Goal: Transaction & Acquisition: Purchase product/service

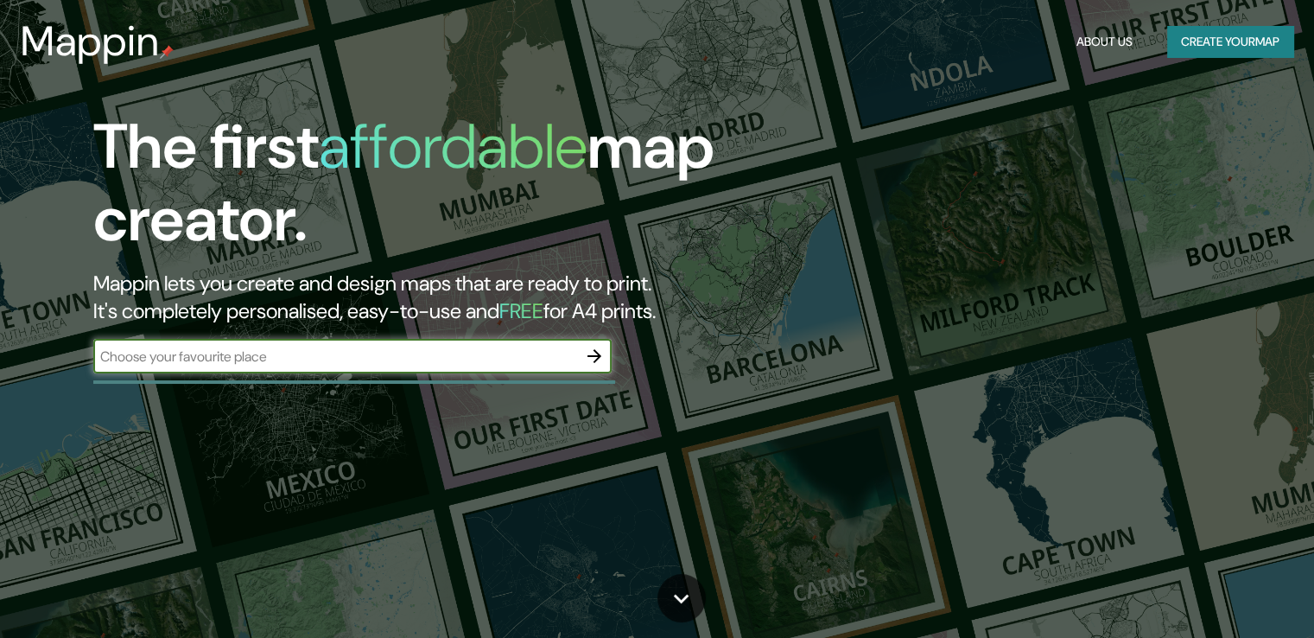
click at [442, 356] on input "text" at bounding box center [335, 356] width 484 height 20
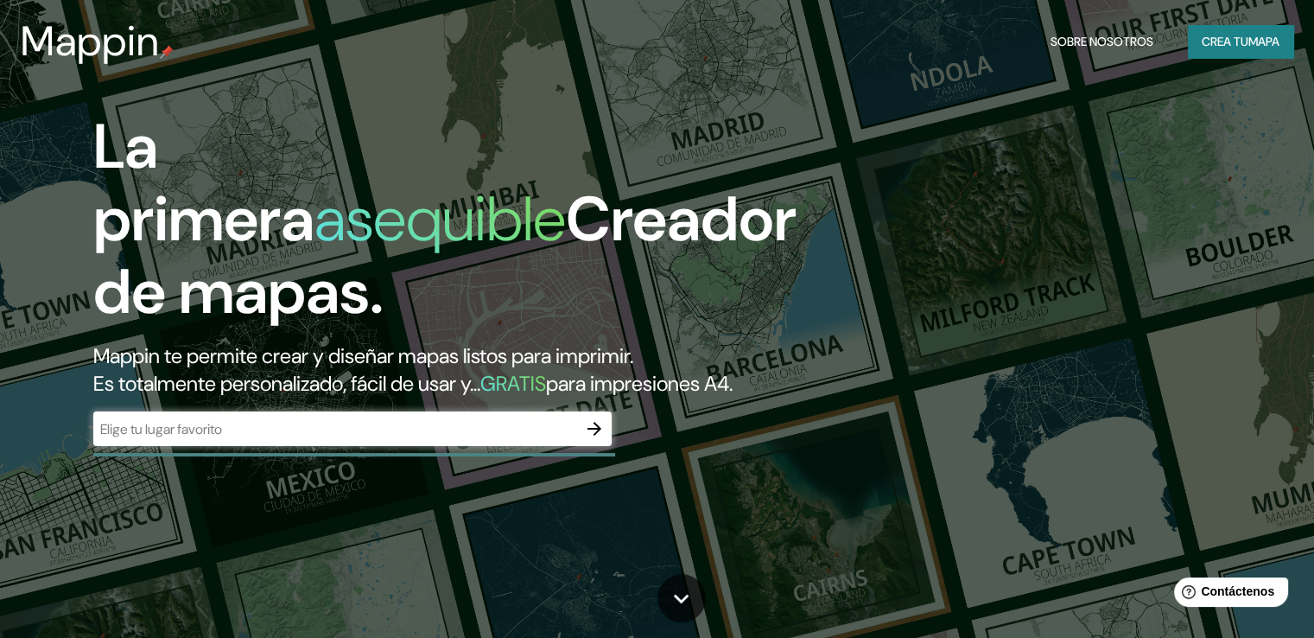
click at [429, 439] on input "text" at bounding box center [335, 429] width 484 height 20
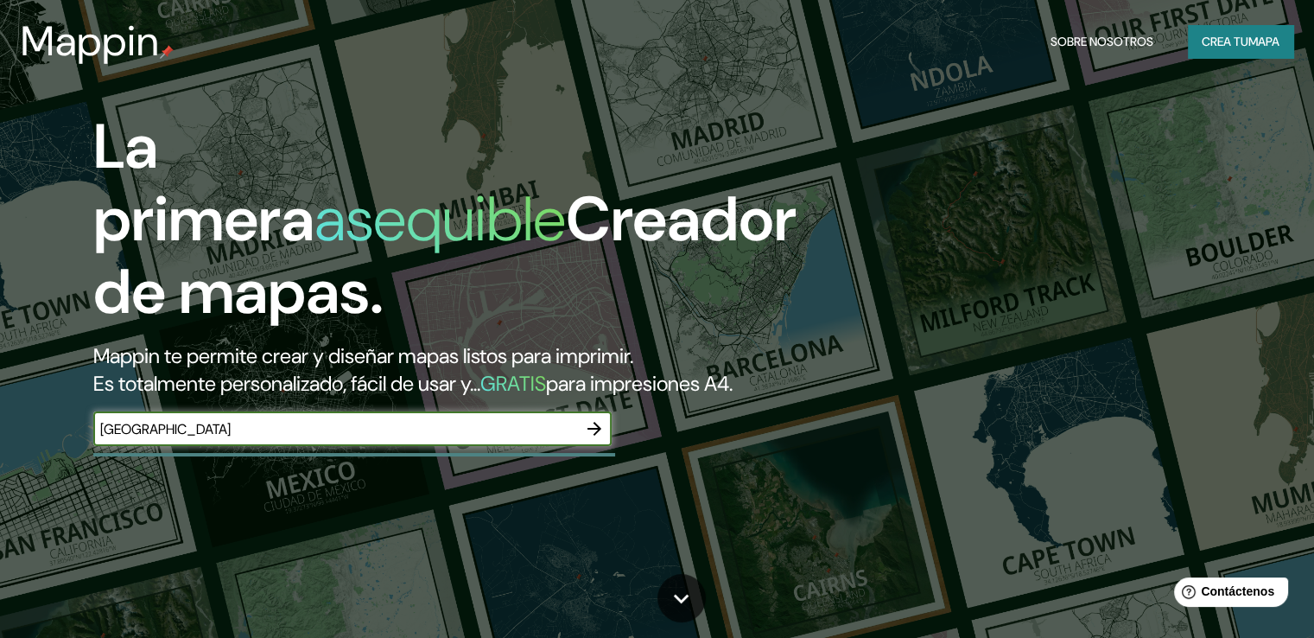
type input "guatemala"
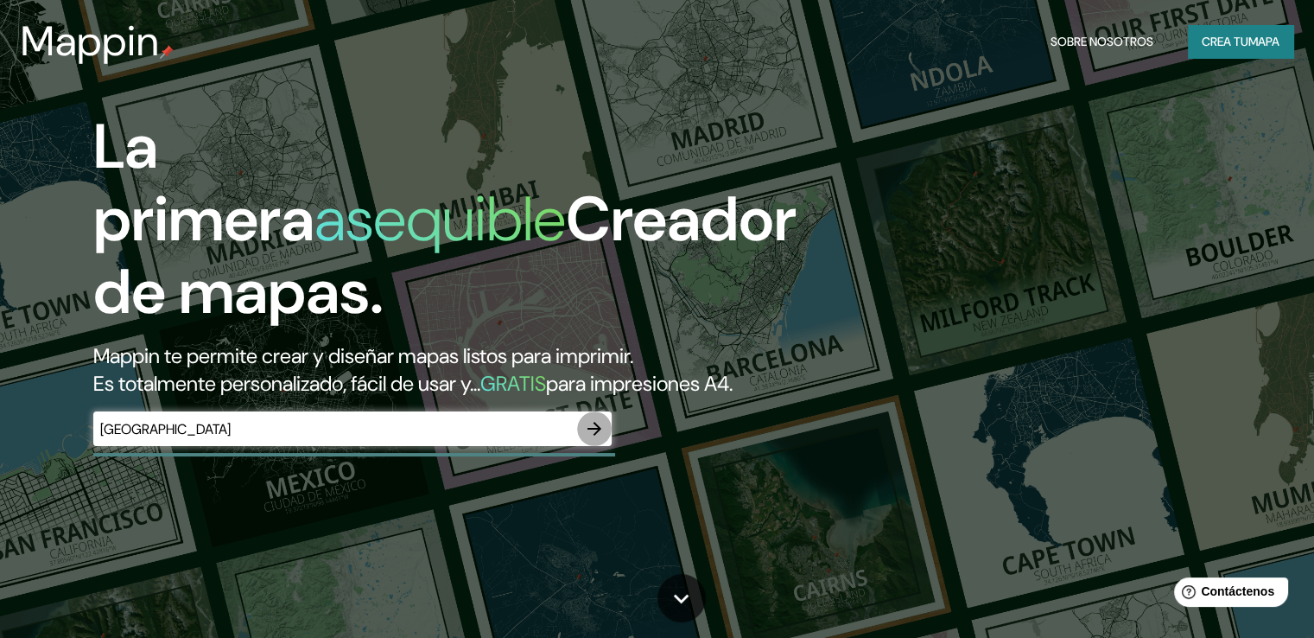
click at [594, 439] on icon "button" at bounding box center [594, 428] width 21 height 21
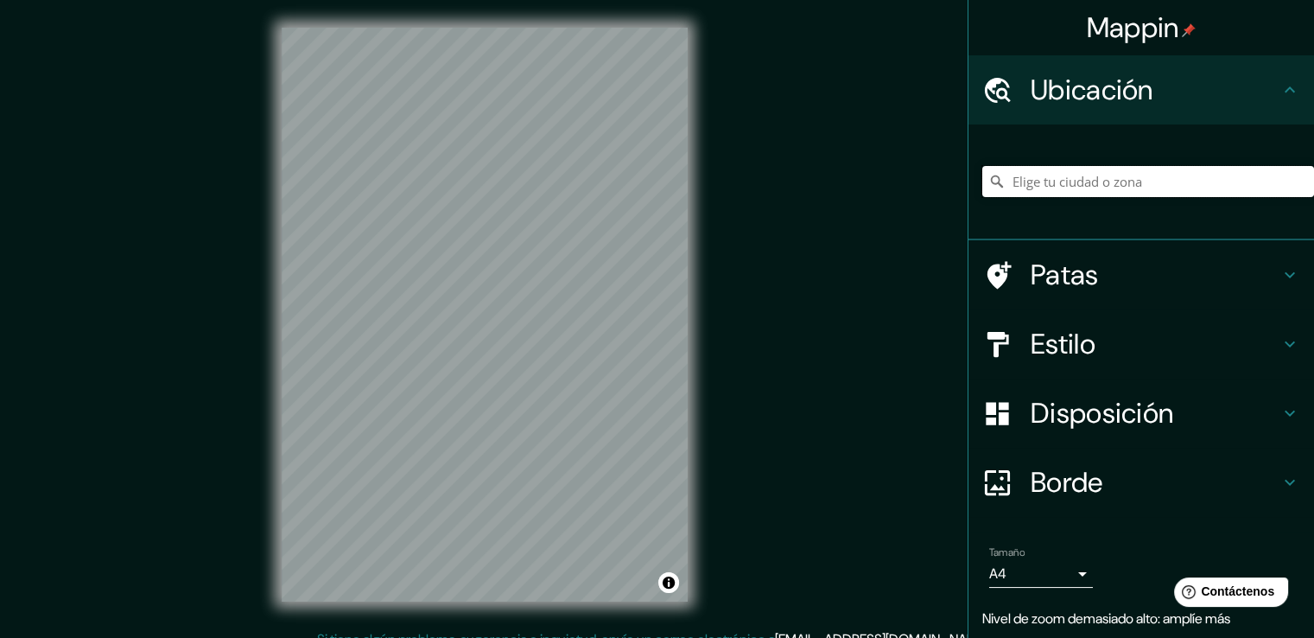
click at [1104, 170] on input "Elige tu ciudad o zona" at bounding box center [1148, 181] width 332 height 31
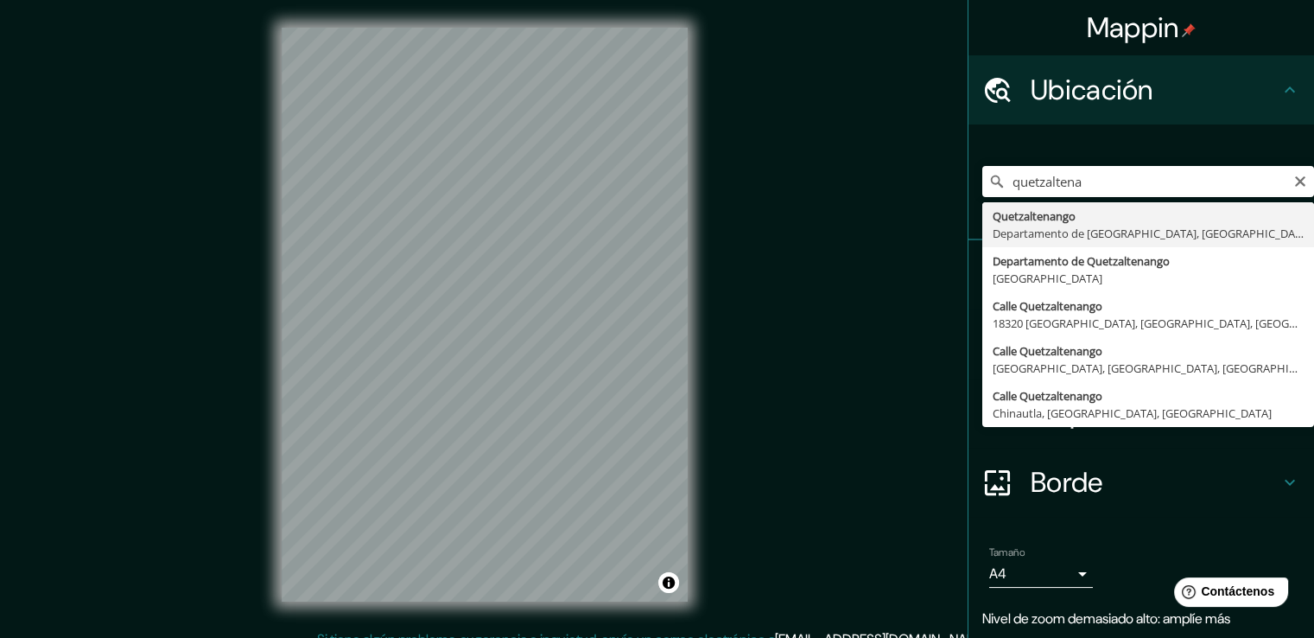
type input "Quetzaltenango, Departamento de Quetzaltenango, Guatemala"
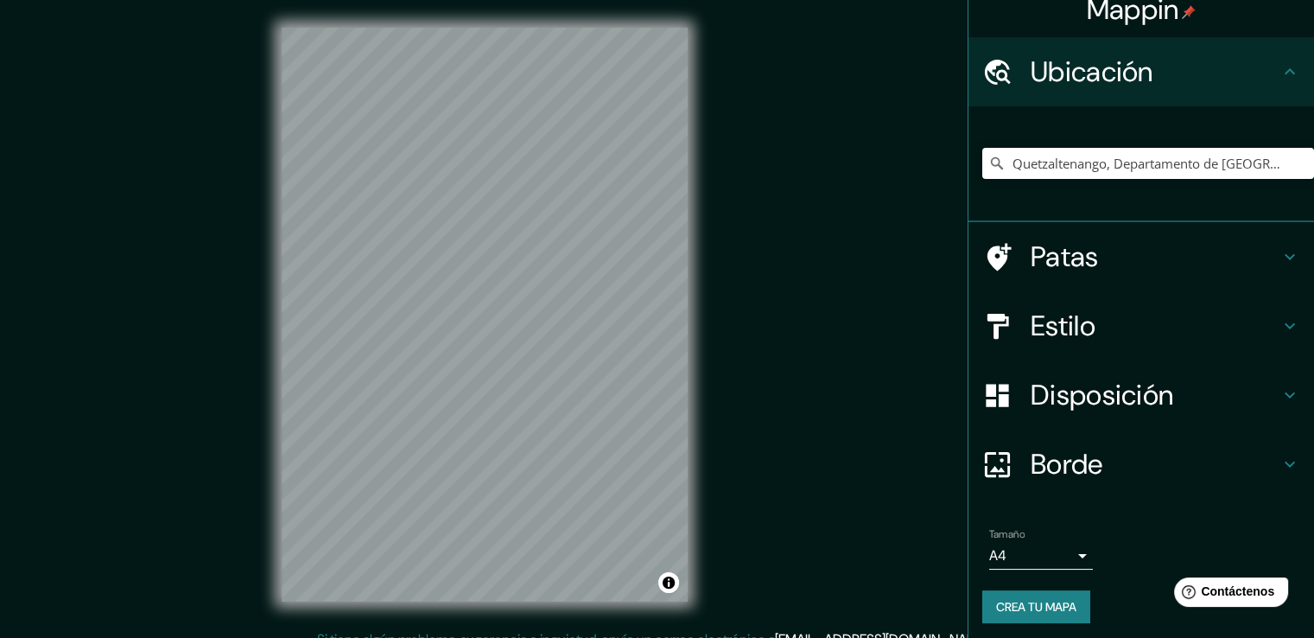
scroll to position [23, 0]
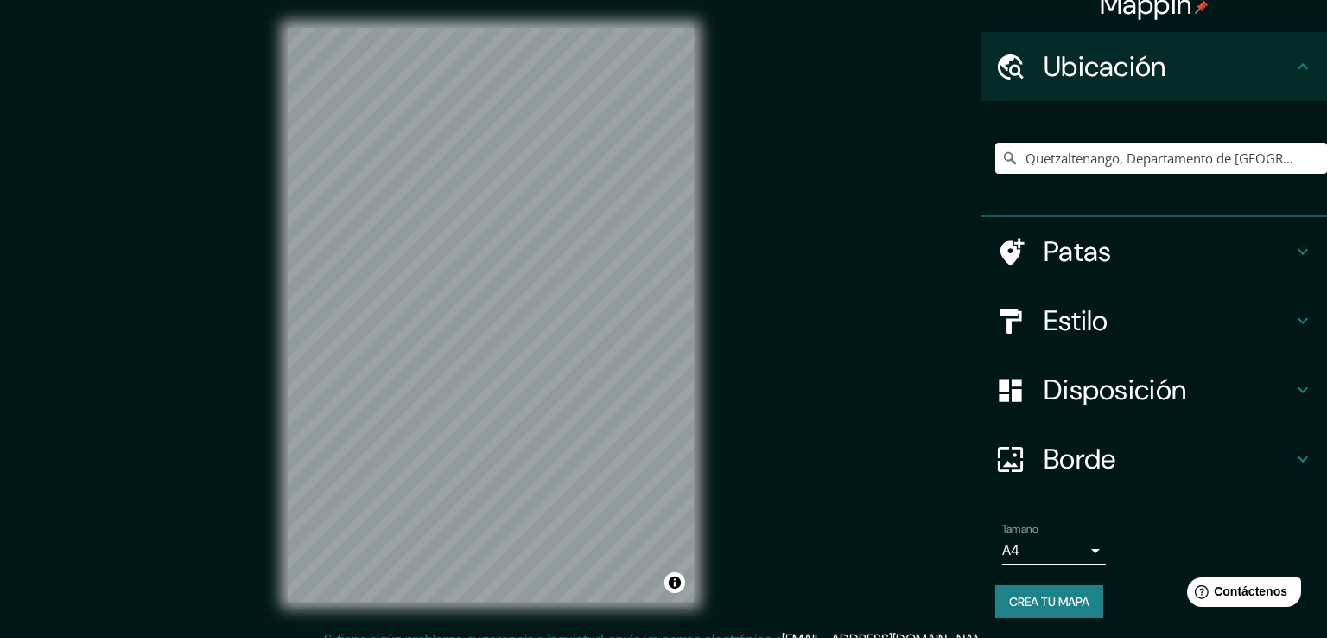
click at [1064, 540] on body "Mappin Ubicación Quetzaltenango, Departamento de Quetzaltenango, Guatemala Pata…" at bounding box center [663, 319] width 1327 height 638
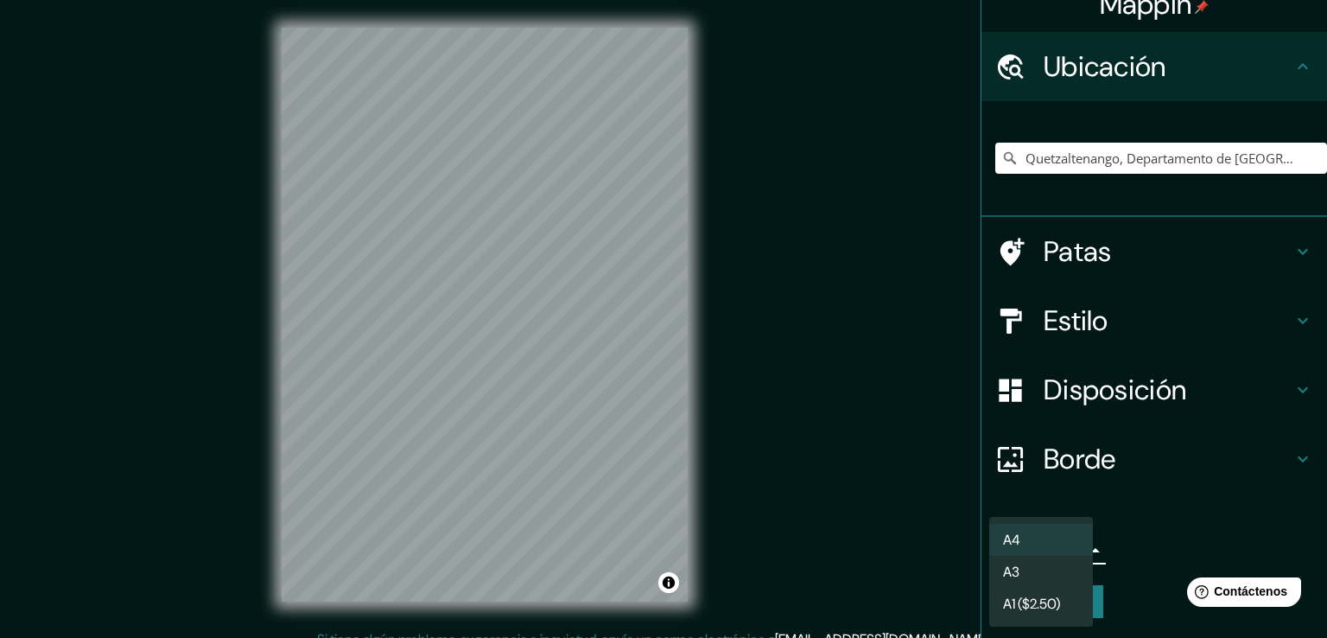
click at [1076, 578] on li "A3" at bounding box center [1041, 572] width 104 height 32
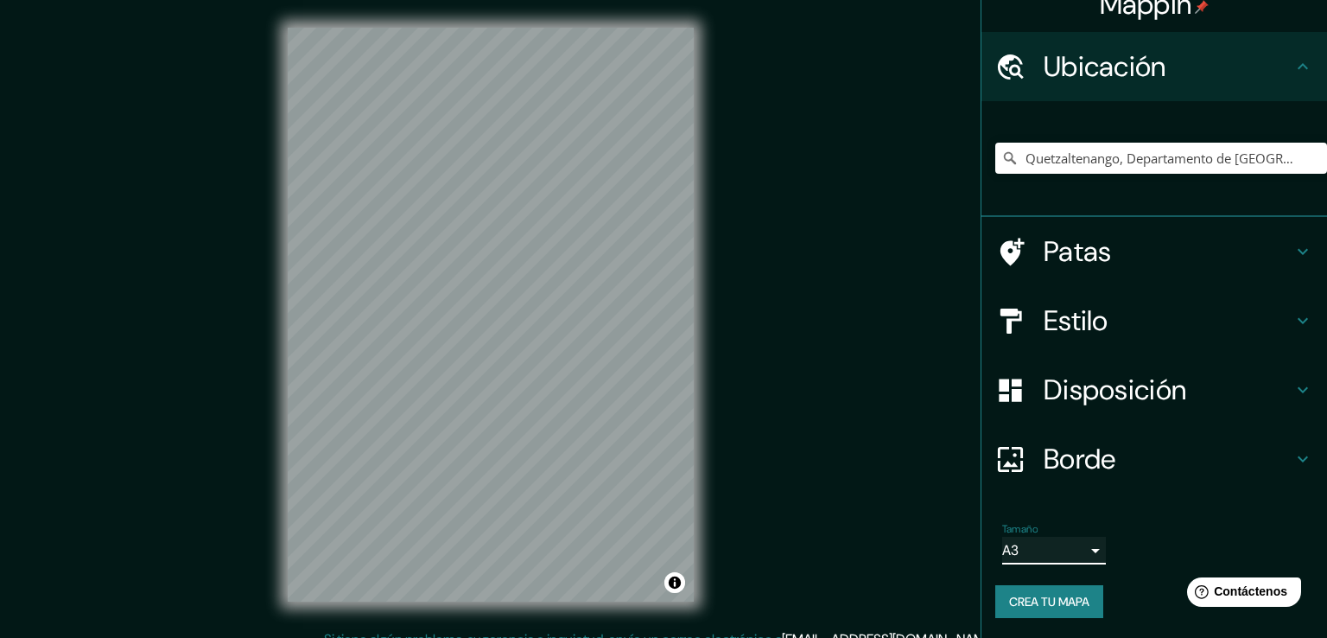
type input "a4"
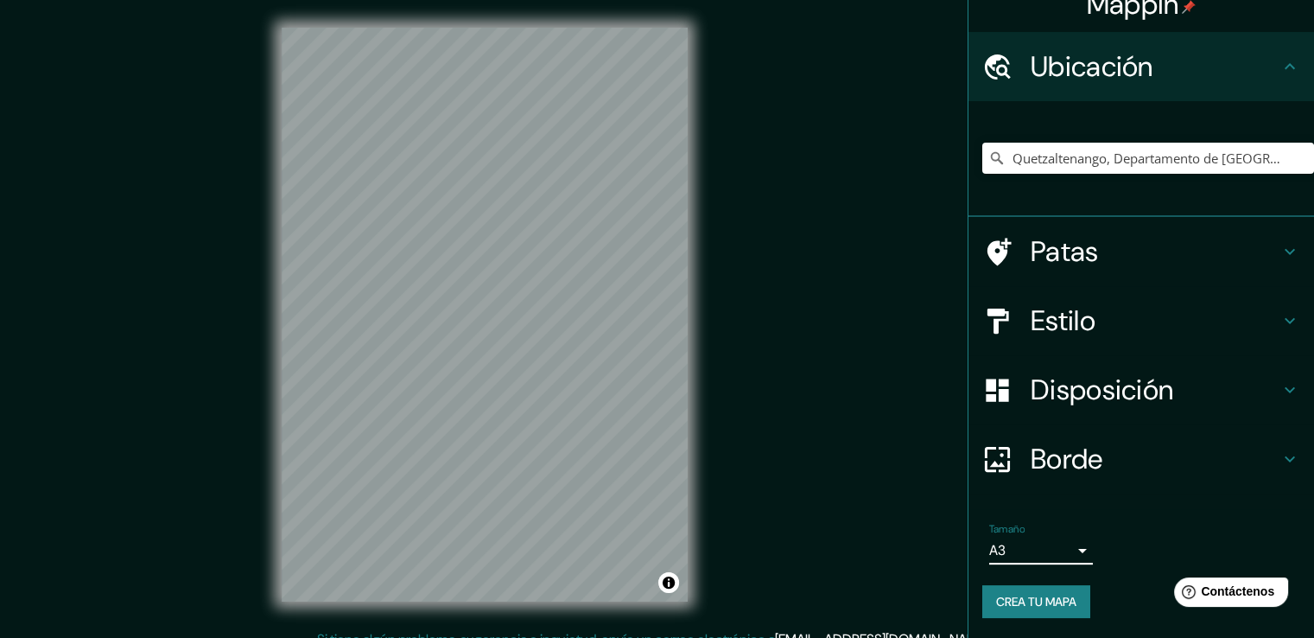
click at [1036, 598] on font "Crea tu mapa" at bounding box center [1036, 602] width 80 height 16
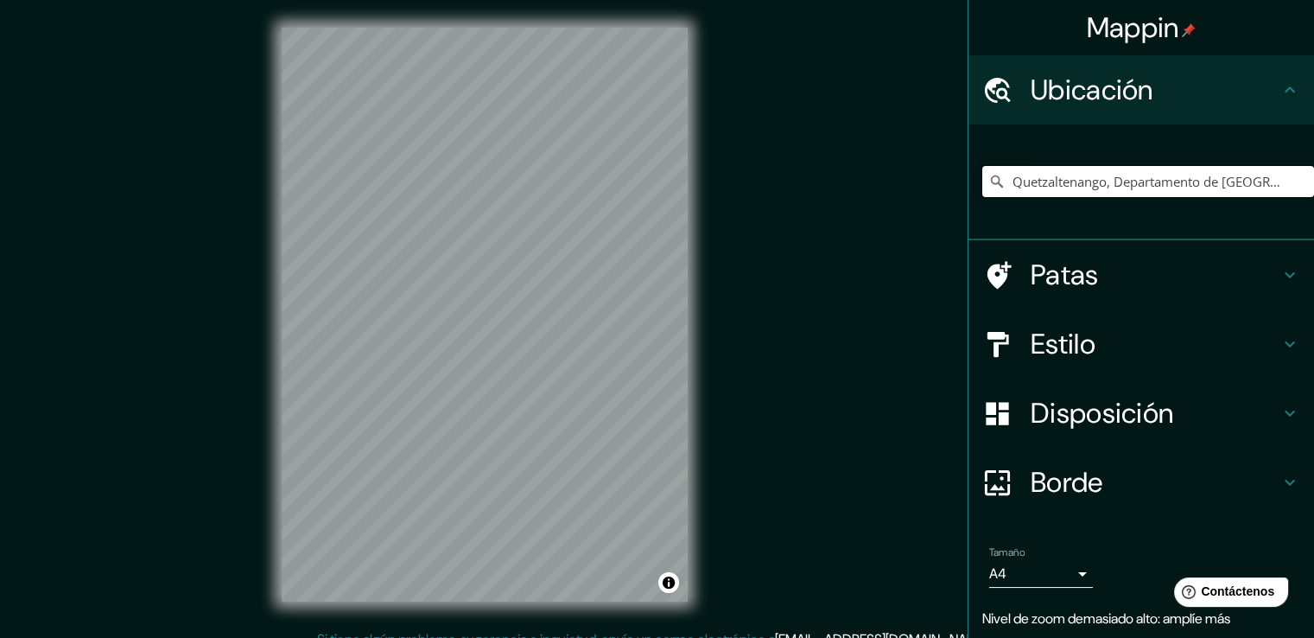
click at [1197, 170] on input "Quetzaltenango, Departamento de [GEOGRAPHIC_DATA], [GEOGRAPHIC_DATA]" at bounding box center [1148, 181] width 332 height 31
drag, startPoint x: 1275, startPoint y: 177, endPoint x: 933, endPoint y: 215, distance: 344.2
click at [933, 215] on div "Mappin Ubicación Quetzaltenango, Departamento de Quetzaltenango, Guatemala Pata…" at bounding box center [657, 328] width 1314 height 657
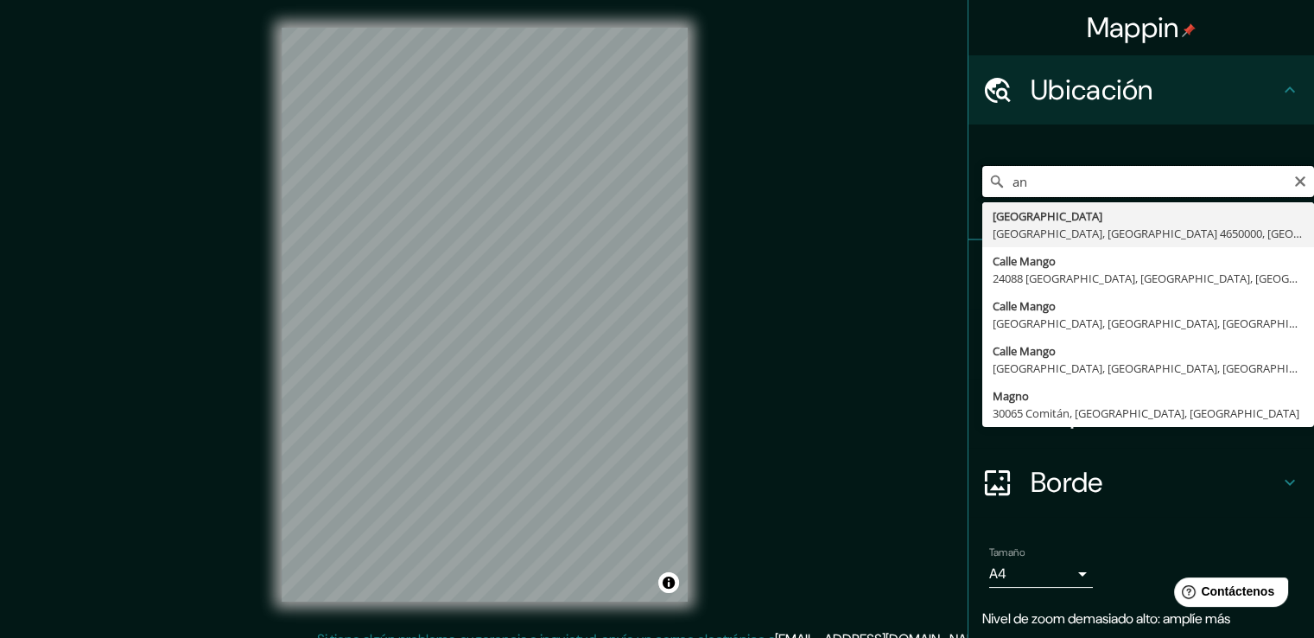
type input "a"
type input "San Cristóbal Totonicapán, Departamento de Totonicapán, Guatemala"
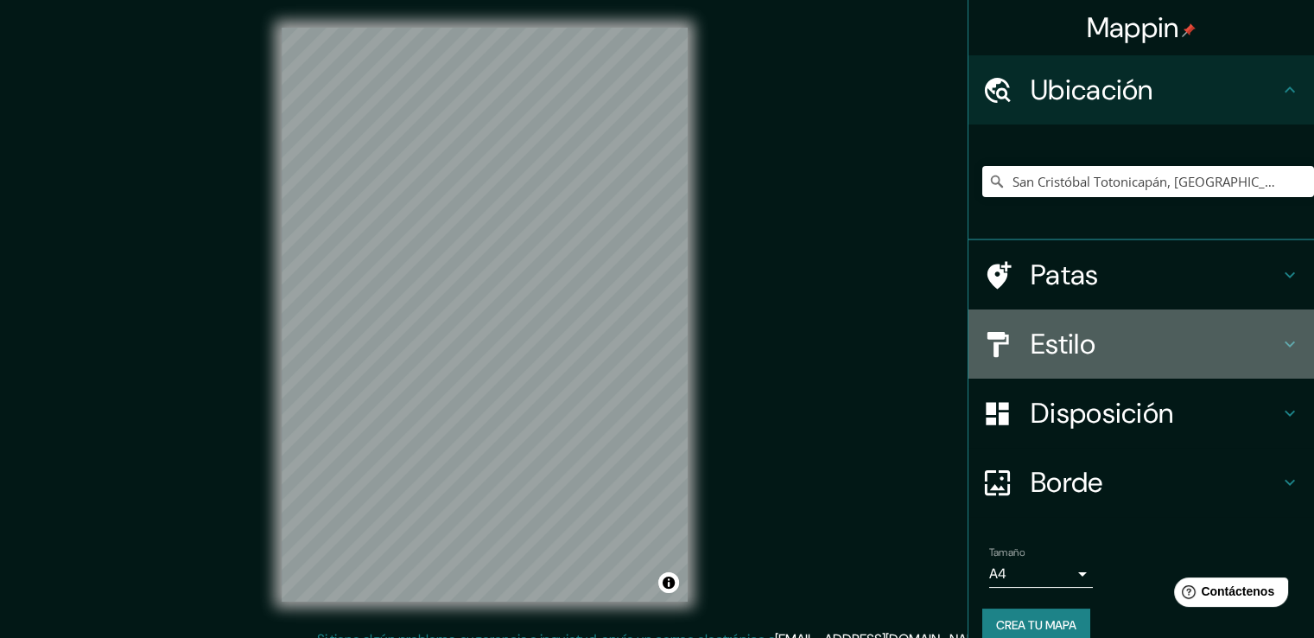
click at [1164, 347] on h4 "Estilo" at bounding box center [1155, 344] width 249 height 35
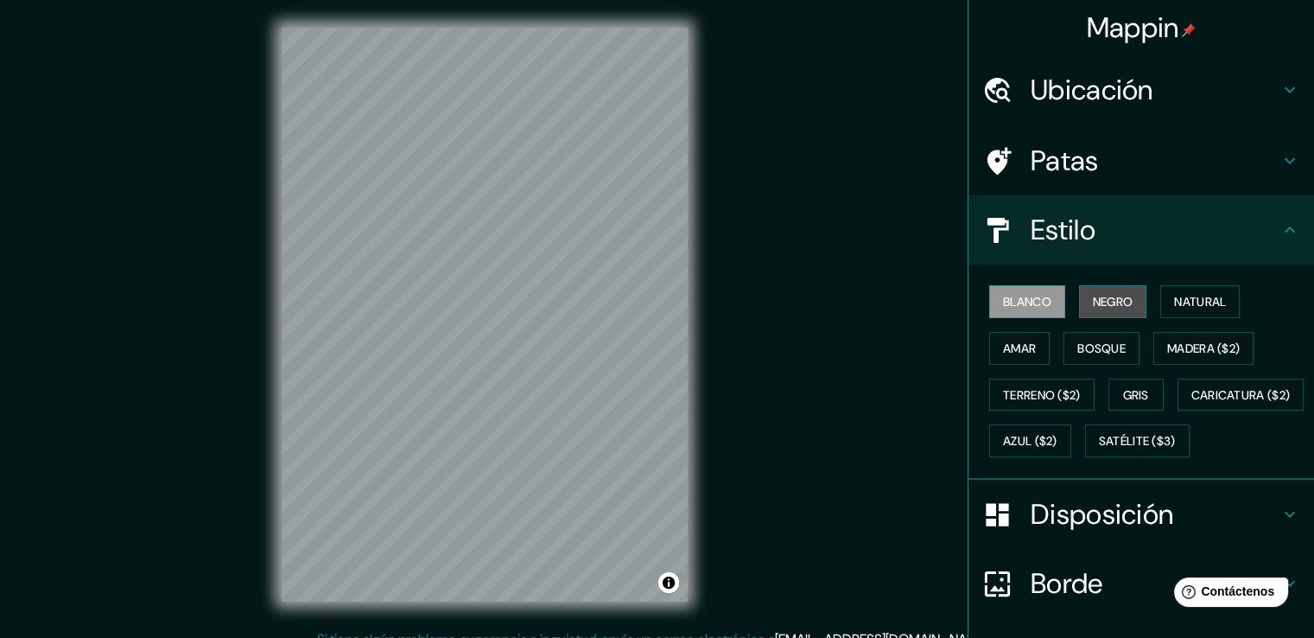
click at [1112, 299] on font "Negro" at bounding box center [1113, 302] width 41 height 16
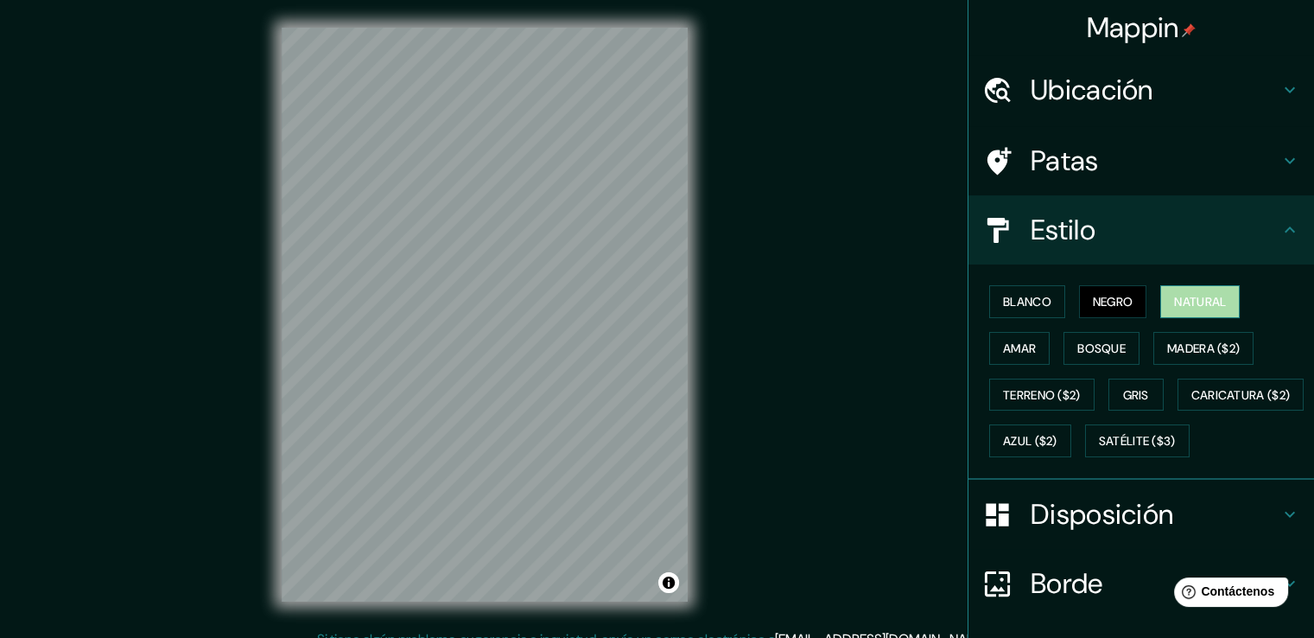
click at [1185, 303] on font "Natural" at bounding box center [1200, 302] width 52 height 16
click at [1009, 348] on font "Amar" at bounding box center [1019, 348] width 33 height 16
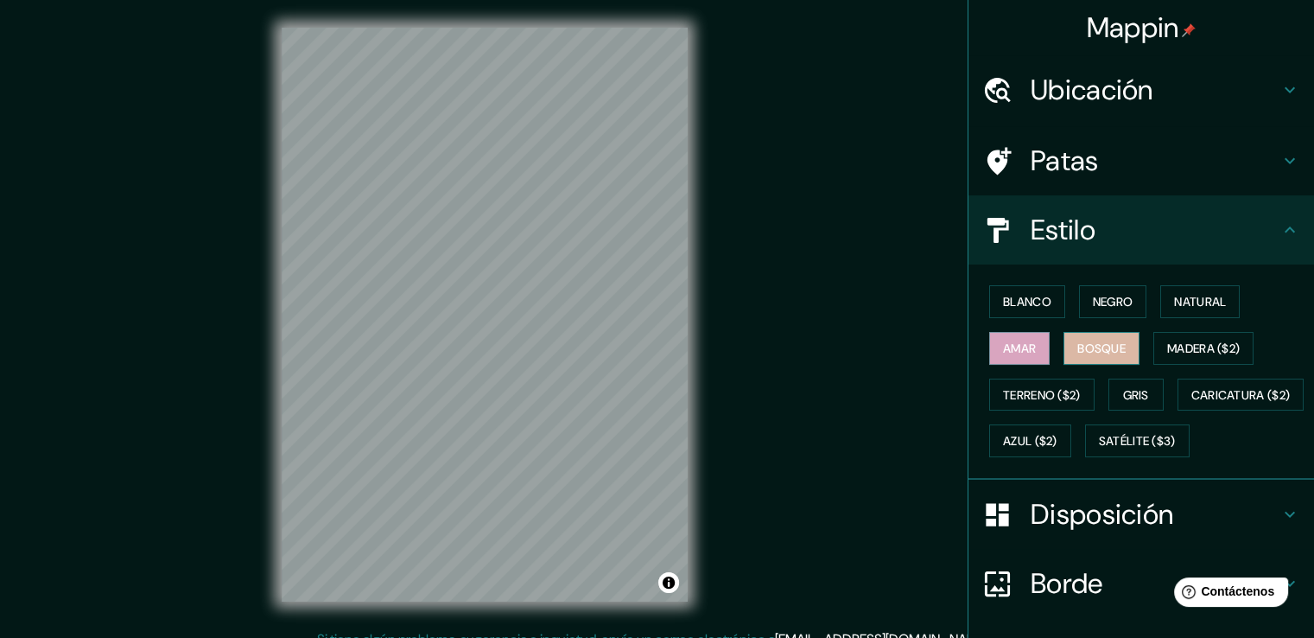
click at [1097, 348] on font "Bosque" at bounding box center [1101, 348] width 48 height 16
click at [1144, 381] on button "Gris" at bounding box center [1136, 394] width 55 height 33
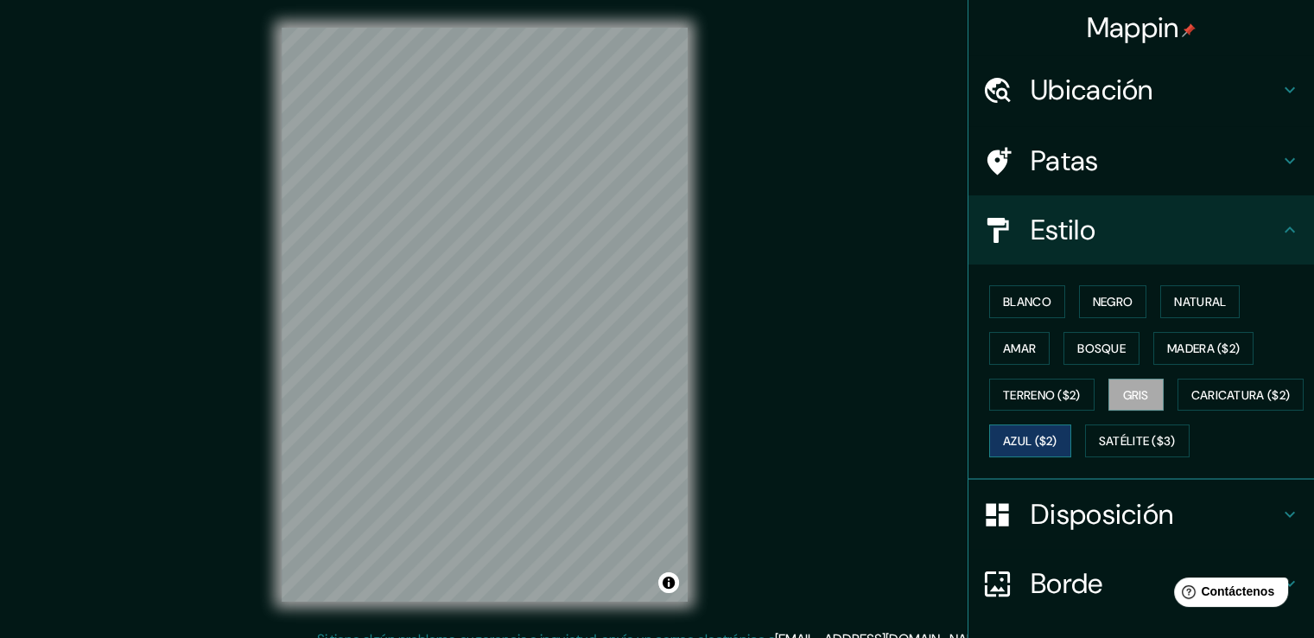
click at [1058, 440] on font "Azul ($2)" at bounding box center [1030, 442] width 54 height 16
click at [1191, 403] on font "Caricatura ($2)" at bounding box center [1240, 395] width 99 height 16
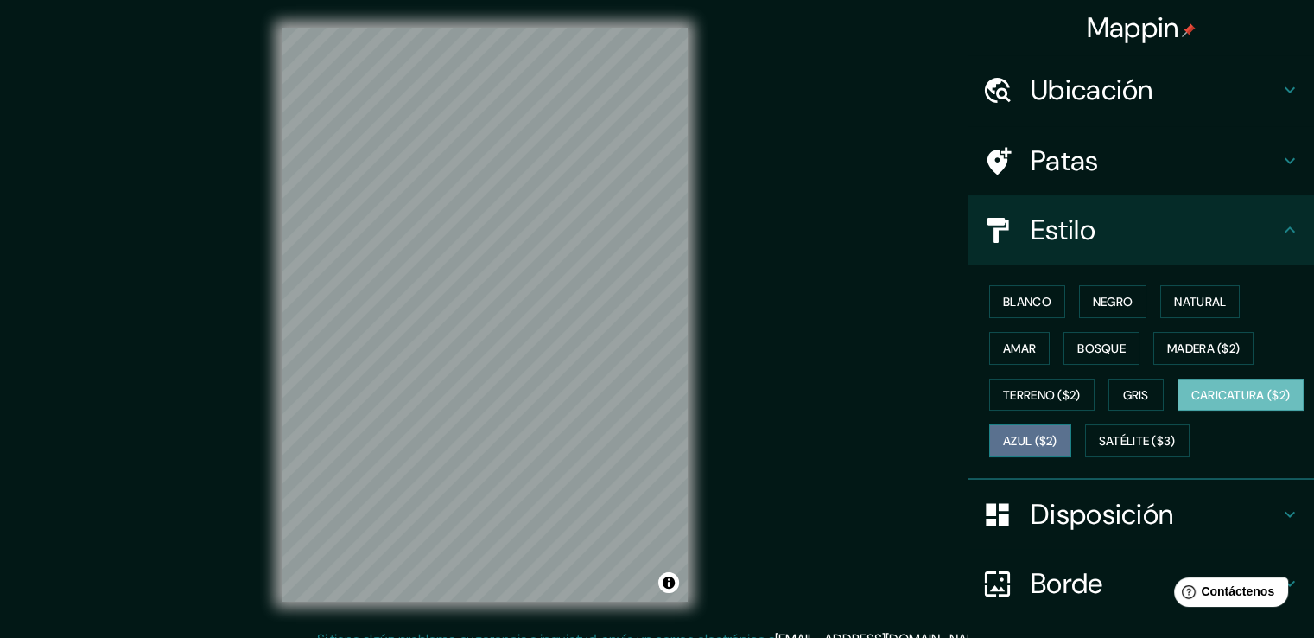
click at [1058, 429] on font "Azul ($2)" at bounding box center [1030, 440] width 54 height 22
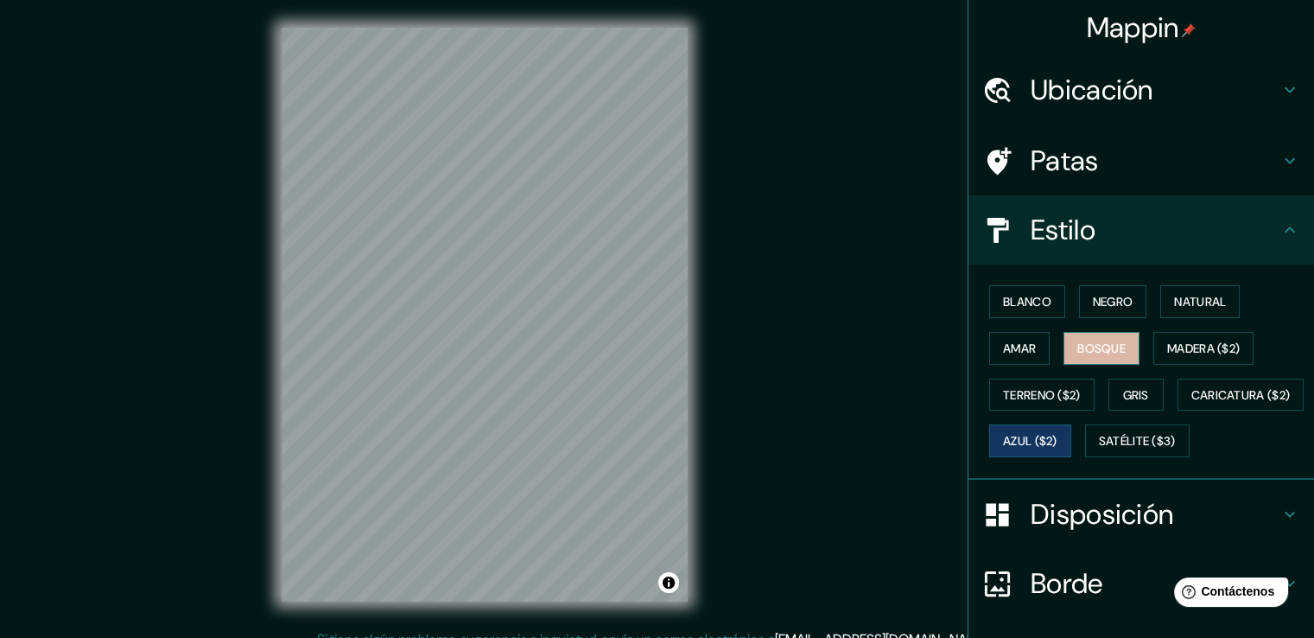
click at [1108, 343] on font "Bosque" at bounding box center [1101, 348] width 48 height 16
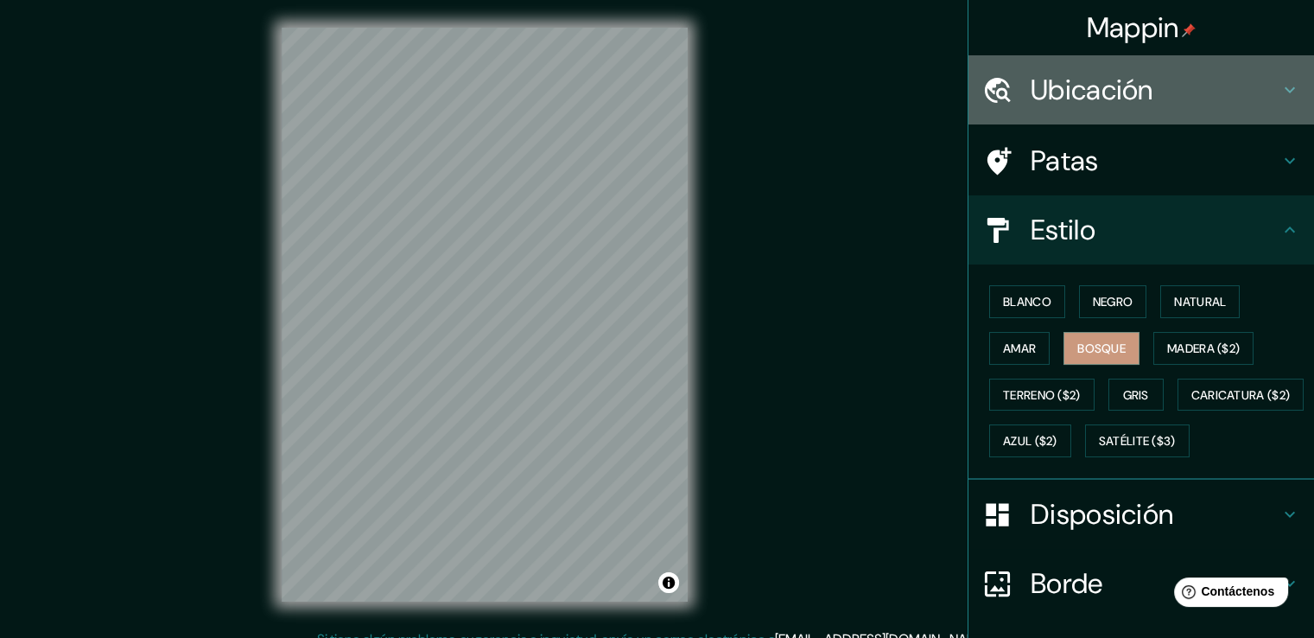
click at [1207, 73] on h4 "Ubicación" at bounding box center [1155, 90] width 249 height 35
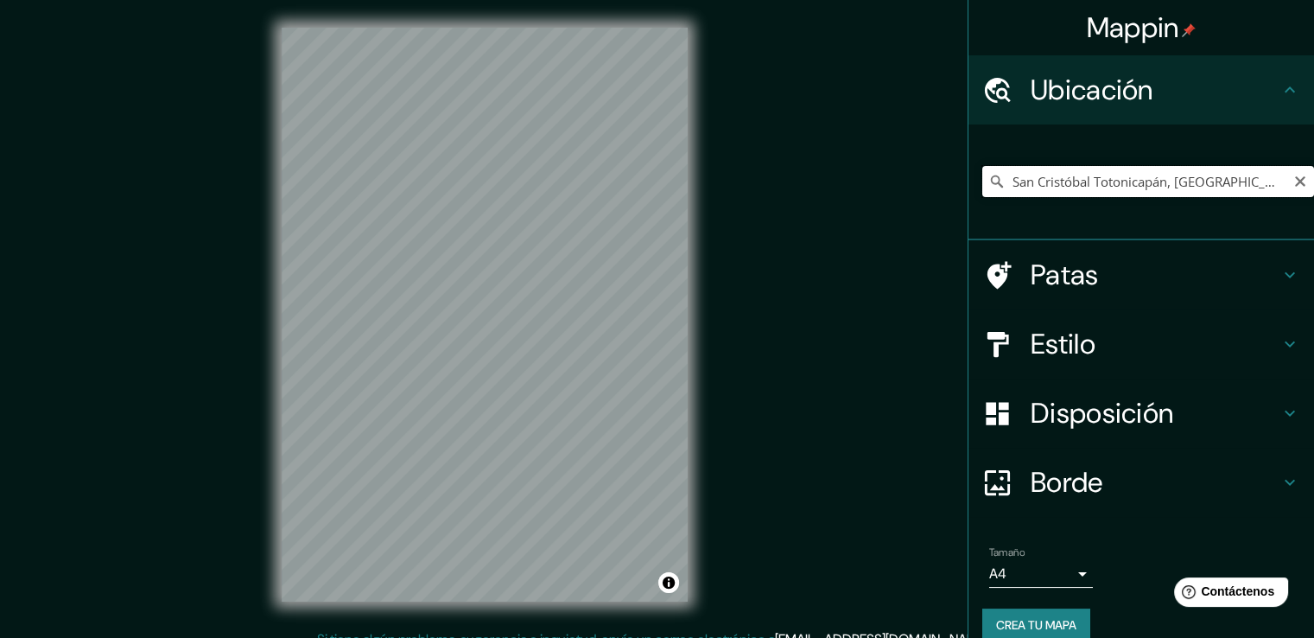
click at [1128, 181] on input "San Cristóbal Totonicapán, Departamento de Totonicapán, Guatemala" at bounding box center [1148, 181] width 332 height 31
click at [1293, 182] on input "San Cristóbal Totonicapán, Departamento de Totonicapán, Guatemala" at bounding box center [1148, 181] width 332 height 31
click at [1295, 181] on icon "Claro" at bounding box center [1300, 181] width 10 height 10
drag, startPoint x: 1093, startPoint y: 167, endPoint x: 1095, endPoint y: 194, distance: 26.8
click at [1093, 168] on input "Elige tu ciudad o zona" at bounding box center [1148, 181] width 332 height 31
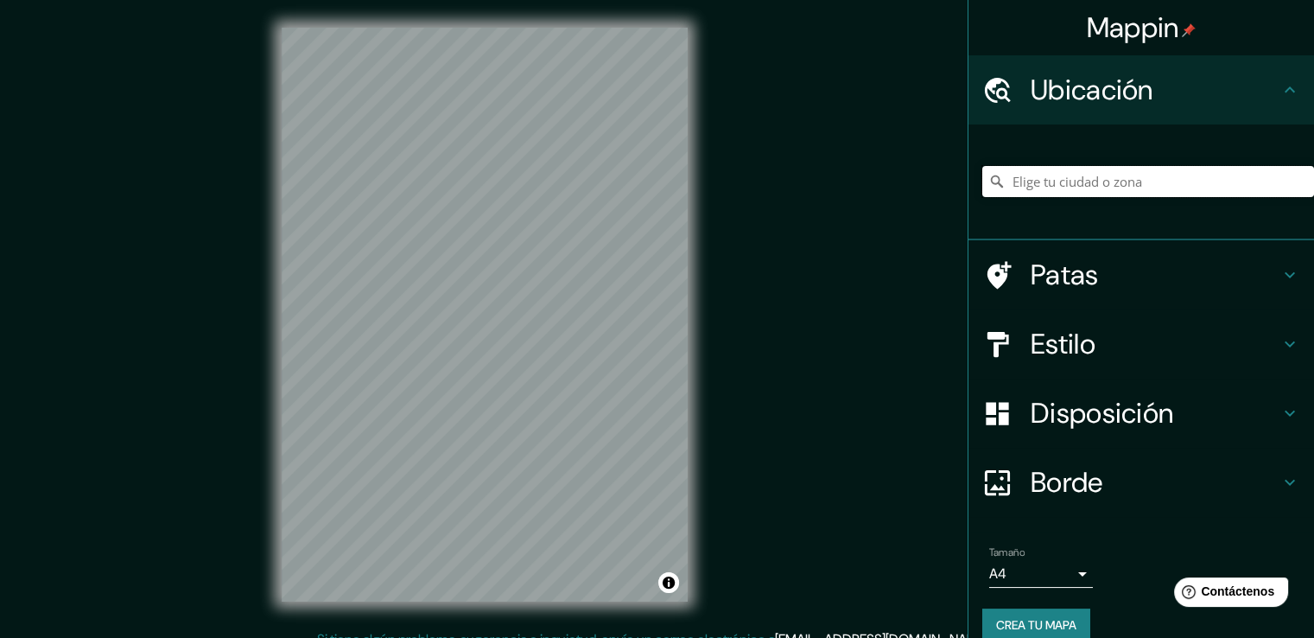
paste input "14°55'50.5"N 91°26'42.6"W"
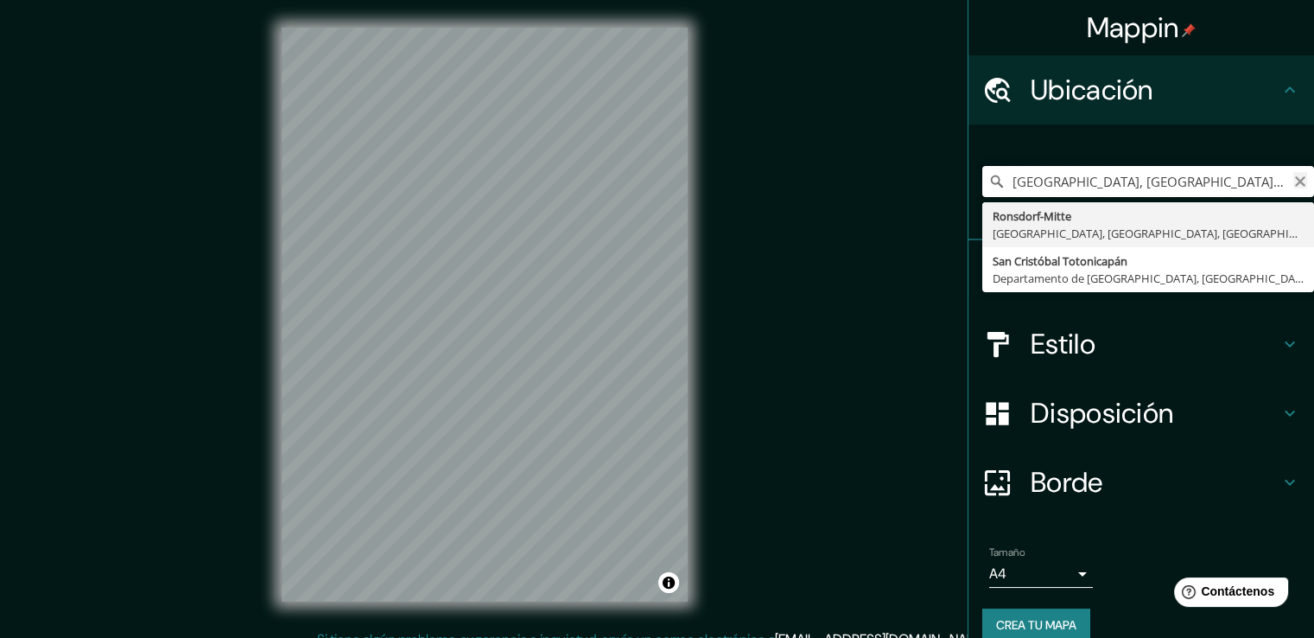
type input "Ronsdorf-Mitte, Wuppertal, Renania del Norte-Westfalia, Alemania"
click at [1293, 175] on icon "Claro" at bounding box center [1300, 182] width 14 height 14
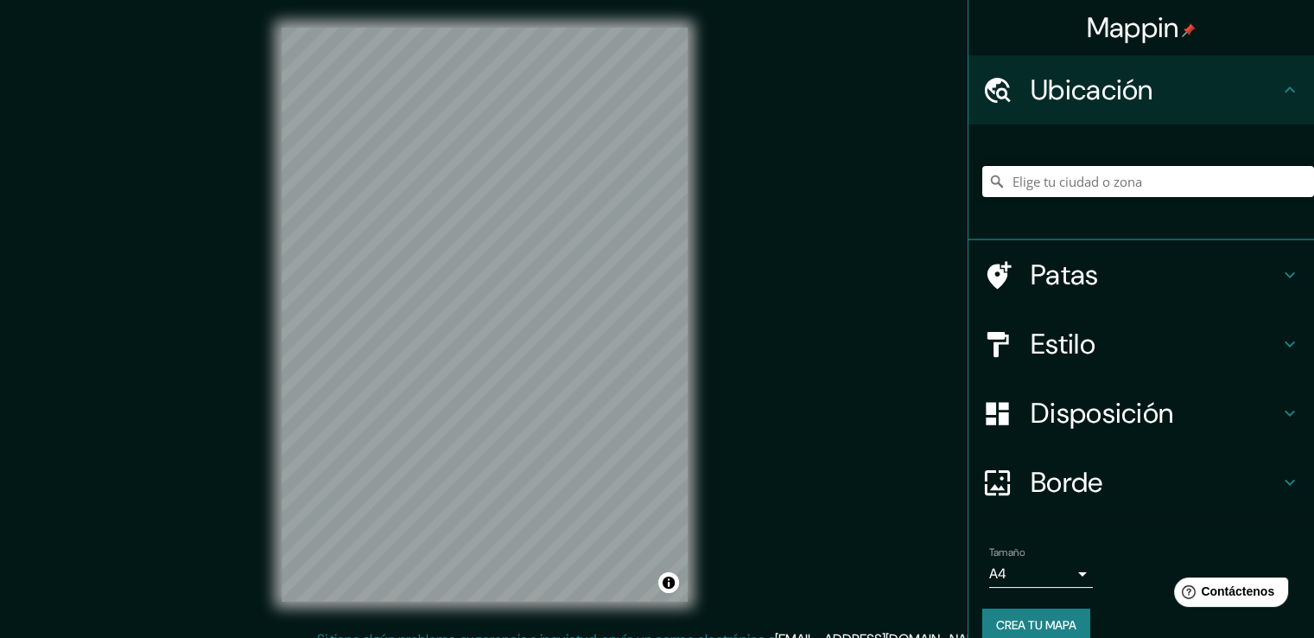
click at [1147, 187] on input "Elige tu ciudad o zona" at bounding box center [1148, 181] width 332 height 31
click at [1197, 181] on input "San Cristóbal Totonicapán, Departamento de Totonicapán, Guatemala" at bounding box center [1148, 181] width 332 height 31
click at [1261, 187] on input "San Cristóbal Totonicapán, Departamento de Totonicapán, Guatemala" at bounding box center [1148, 181] width 332 height 31
click at [162, 320] on div "Mappin Ubicación San Cristóbal Totonicapán, Departamento de Totonicapán, Guatem…" at bounding box center [657, 328] width 1314 height 657
click at [1237, 187] on input "San Cristóbal Totonicapán, Departamento de Totonicapán, Guatemala" at bounding box center [1148, 181] width 332 height 31
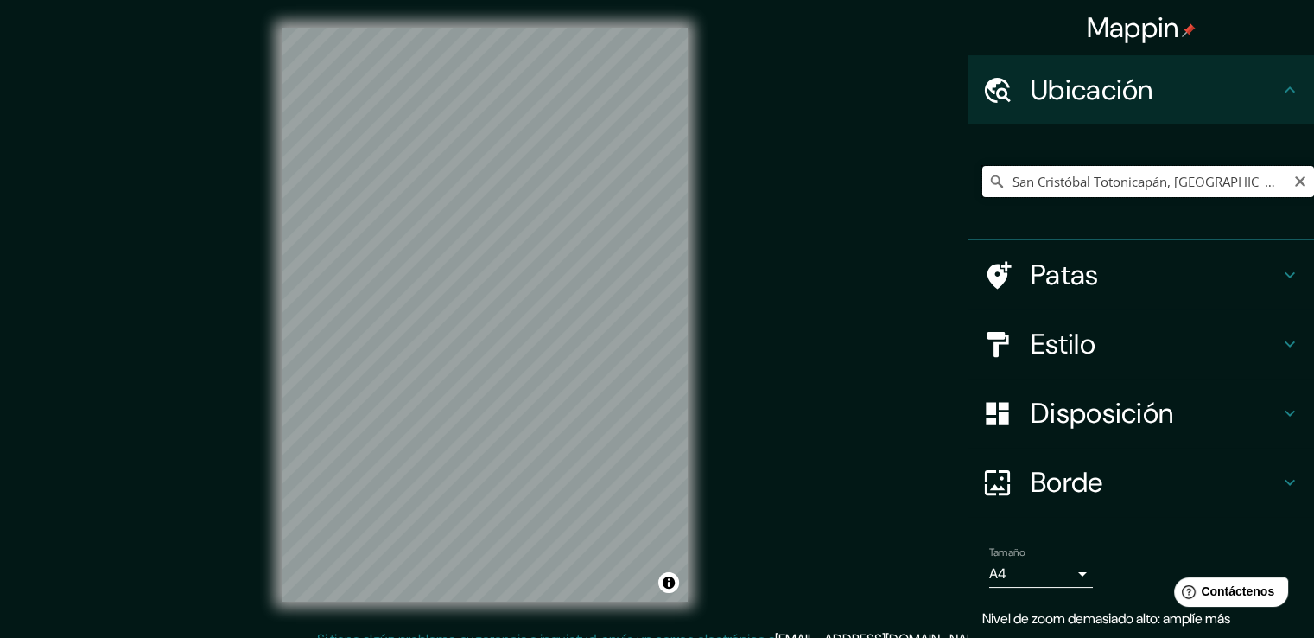
click at [1263, 176] on input "San Cristóbal Totonicapán, Departamento de Totonicapán, Guatemala" at bounding box center [1148, 181] width 332 height 31
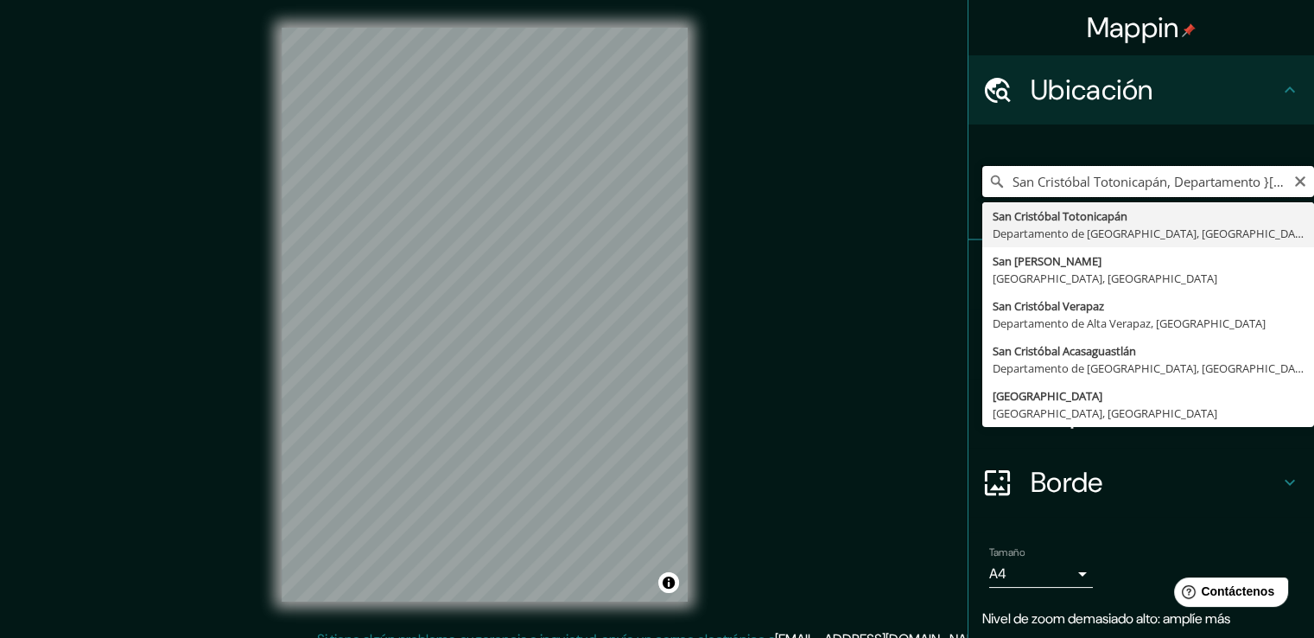
type input "San Cristóbal Totonicapán, Departamento de Totonicapán, Guatemala"
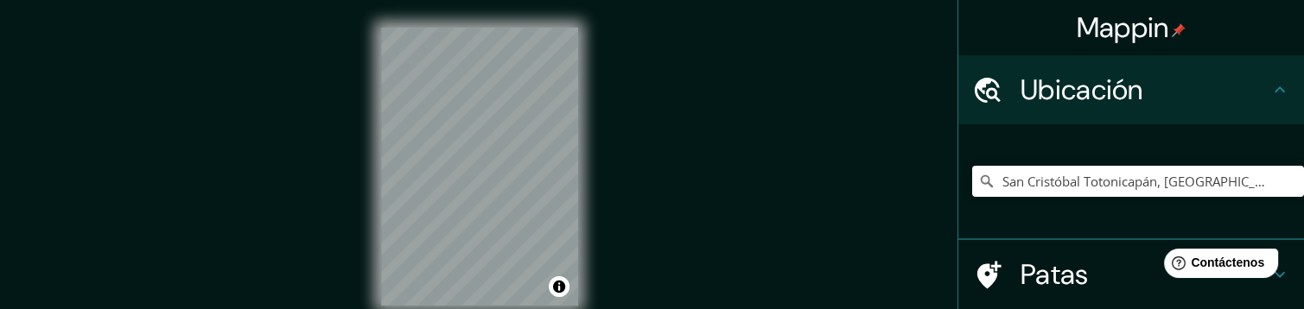
drag, startPoint x: 709, startPoint y: 32, endPoint x: 699, endPoint y: -23, distance: 56.3
click at [699, 0] on html "Mappin Ubicación San Cristóbal Totonicapán, Departamento de Totonicapán, Guatem…" at bounding box center [652, 154] width 1304 height 309
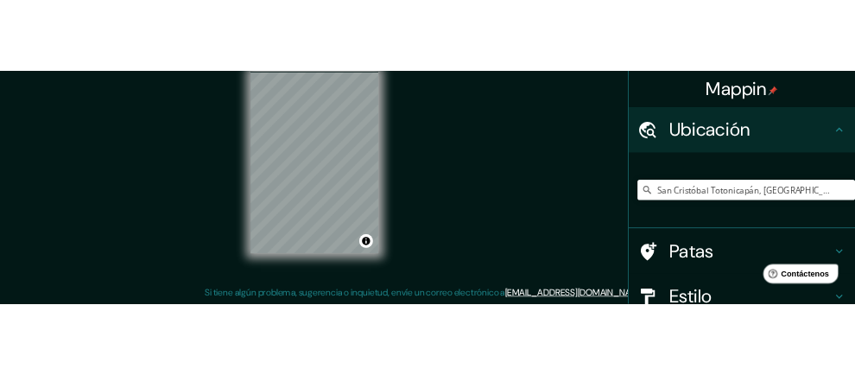
scroll to position [45, 0]
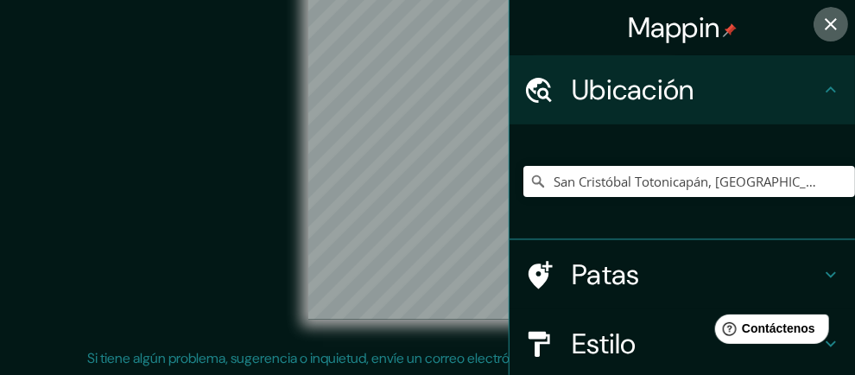
click at [825, 19] on icon "button" at bounding box center [831, 24] width 12 height 12
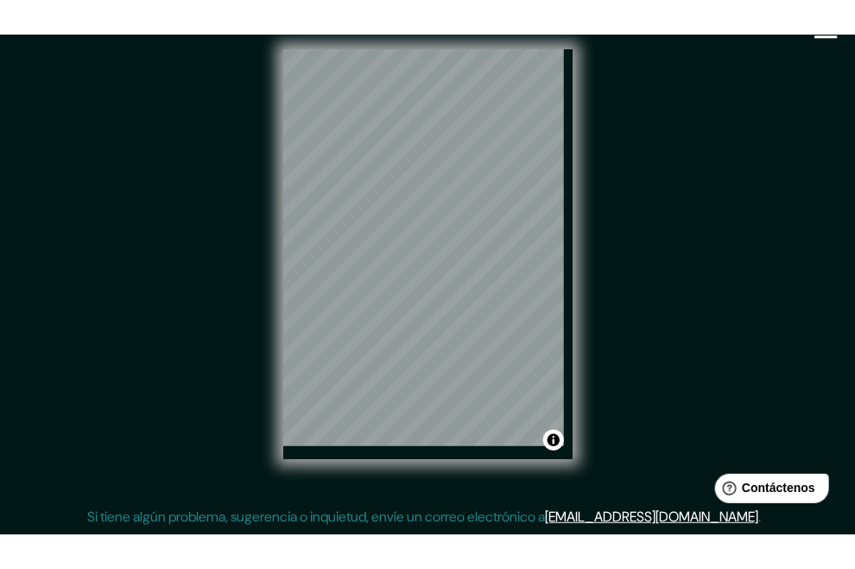
scroll to position [26, 0]
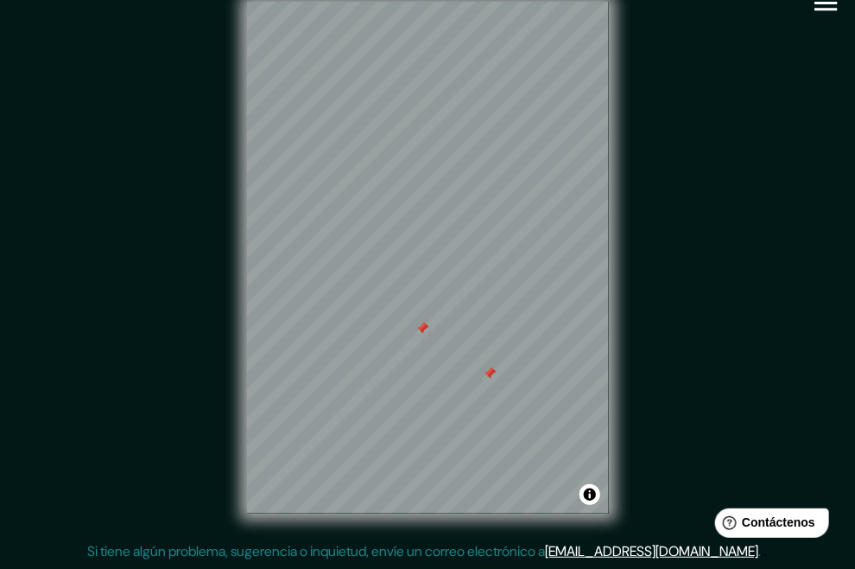
click at [487, 376] on div at bounding box center [490, 373] width 14 height 14
click at [423, 333] on div at bounding box center [423, 328] width 14 height 14
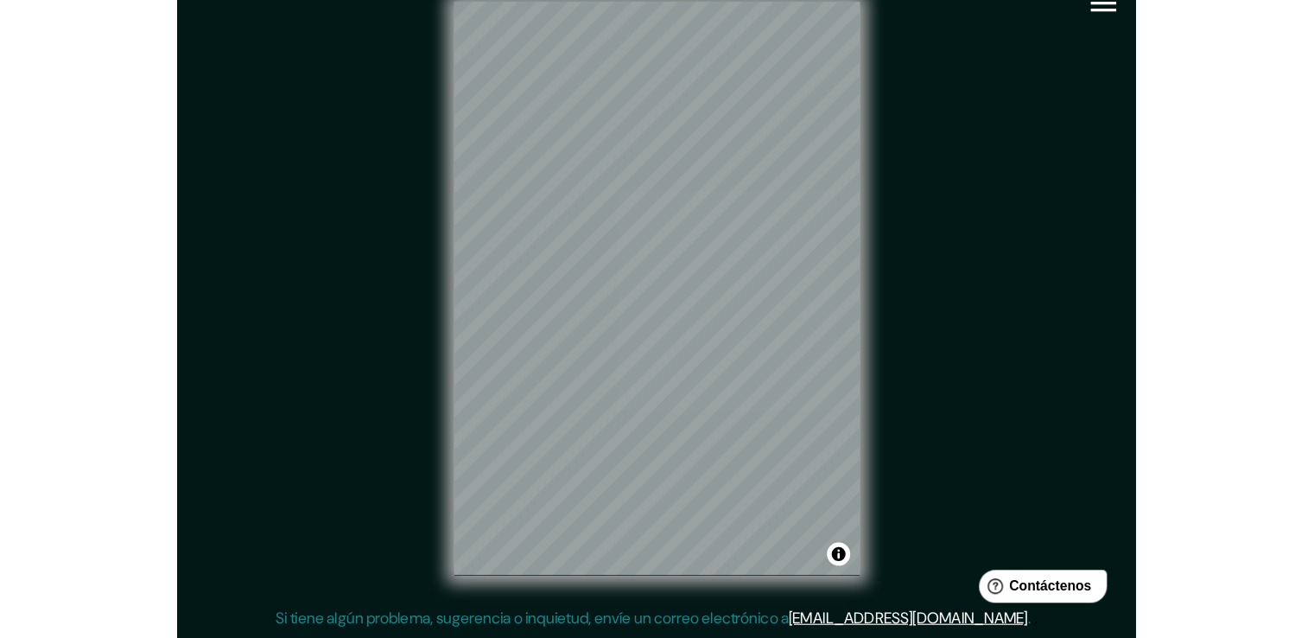
scroll to position [19, 0]
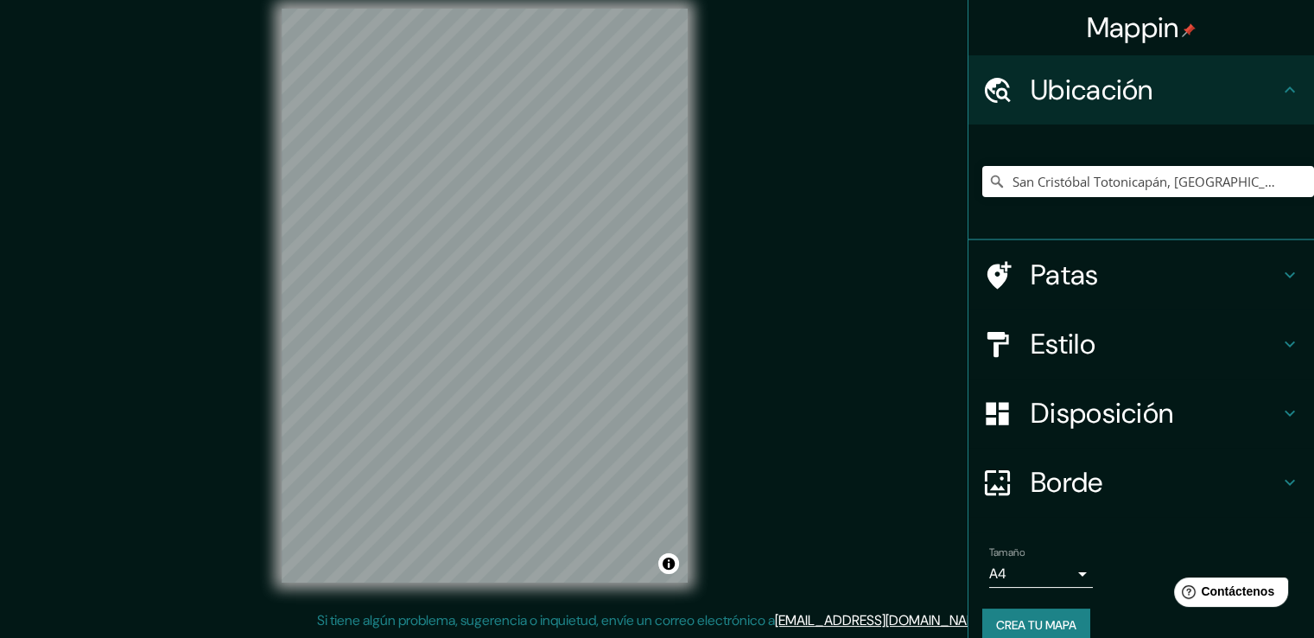
click at [1047, 622] on font "Crea tu mapa" at bounding box center [1036, 625] width 80 height 16
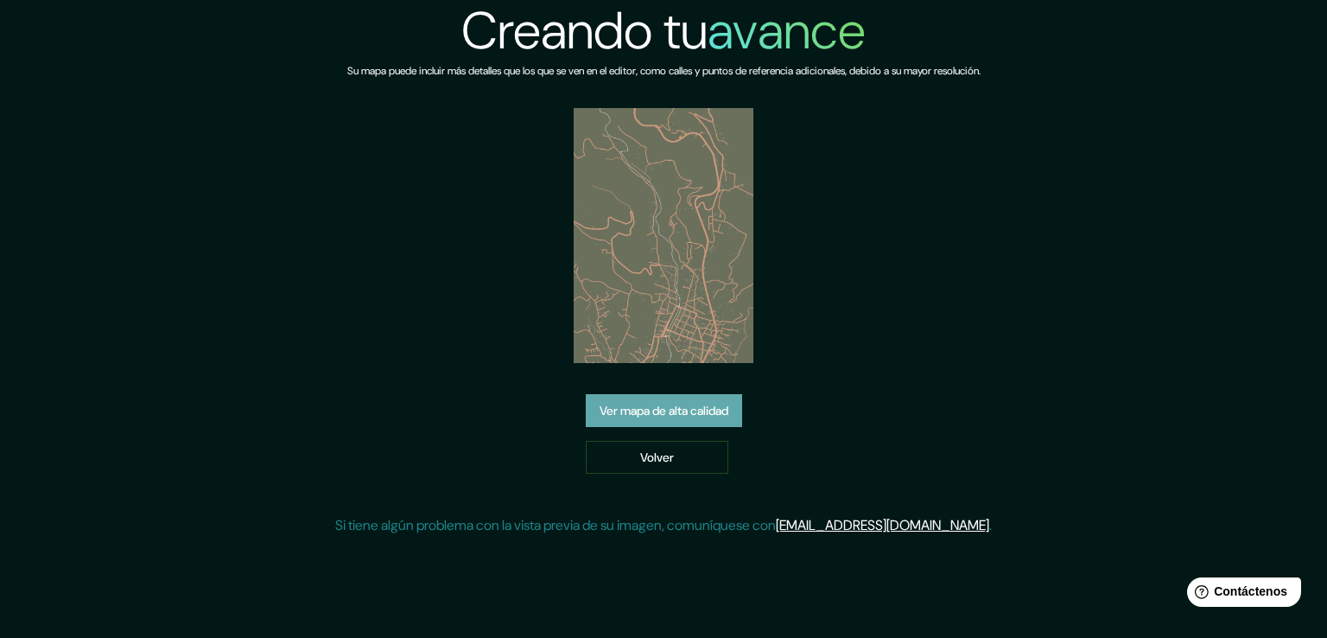
click at [628, 405] on font "Ver mapa de alta calidad" at bounding box center [664, 411] width 129 height 16
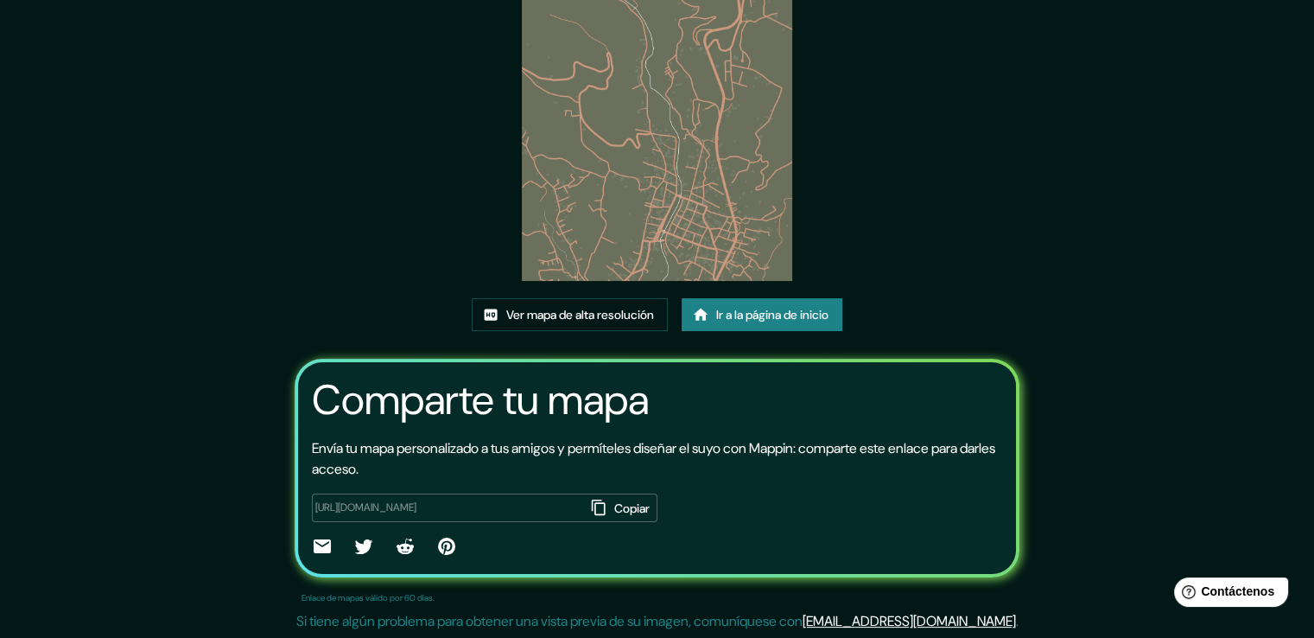
scroll to position [179, 0]
click at [614, 318] on font "Ver mapa de alta resolución" at bounding box center [580, 314] width 148 height 16
